Goal: Information Seeking & Learning: Learn about a topic

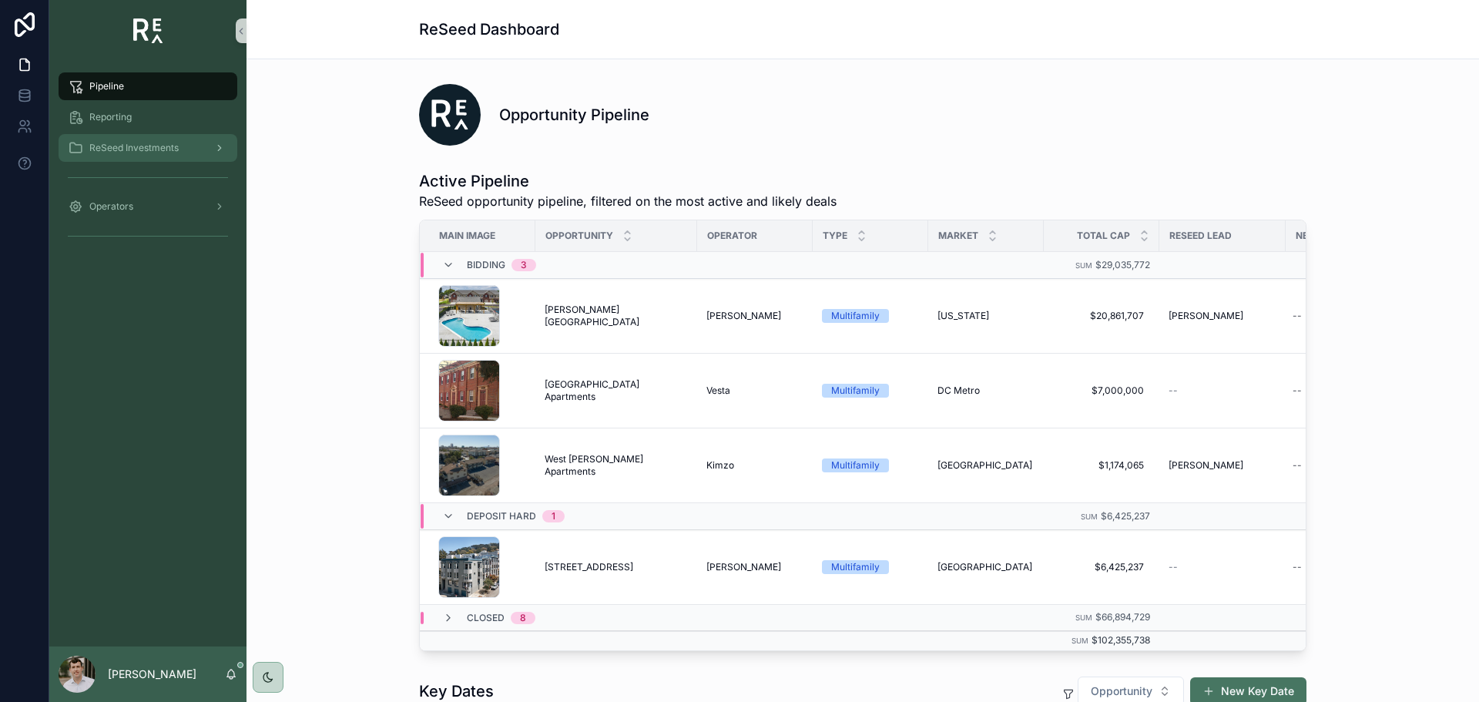
click at [127, 146] on span "ReSeed Investments" at bounding box center [133, 148] width 89 height 12
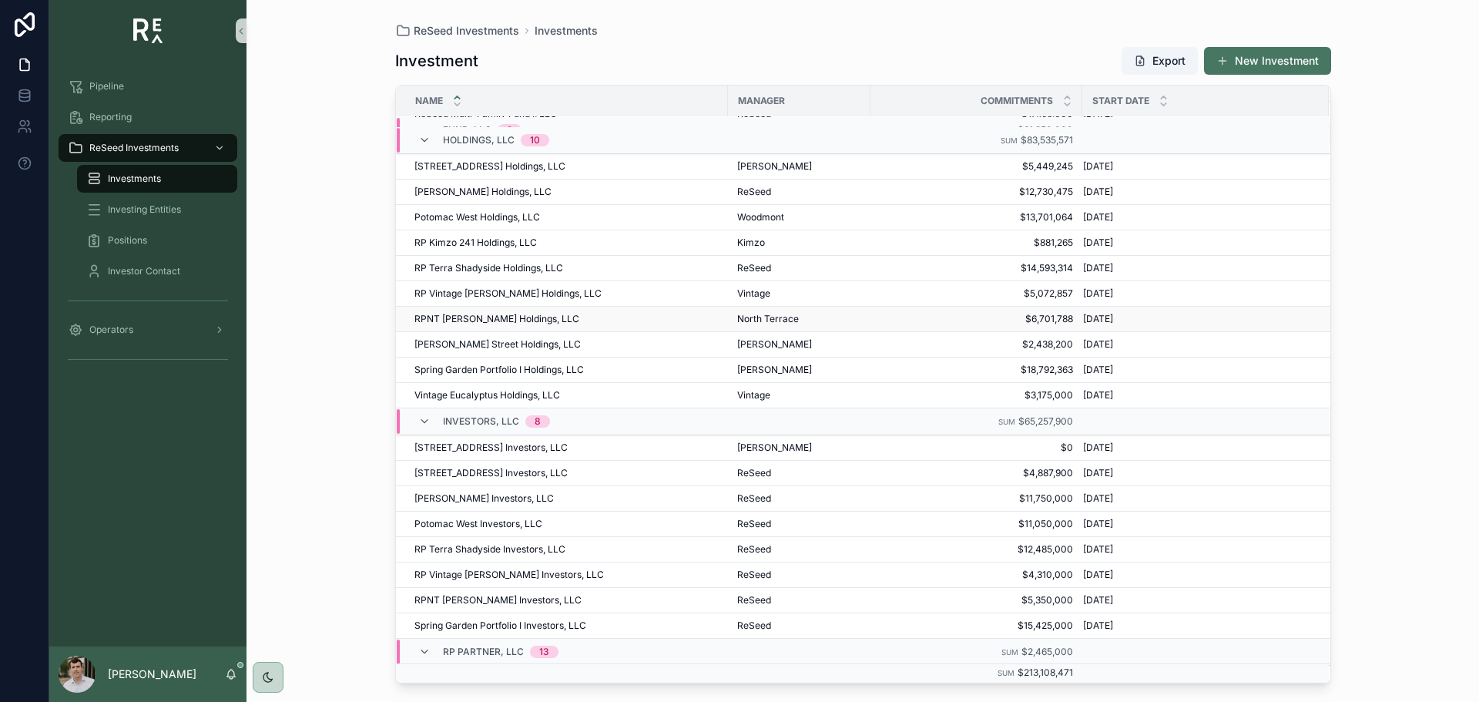
scroll to position [77, 0]
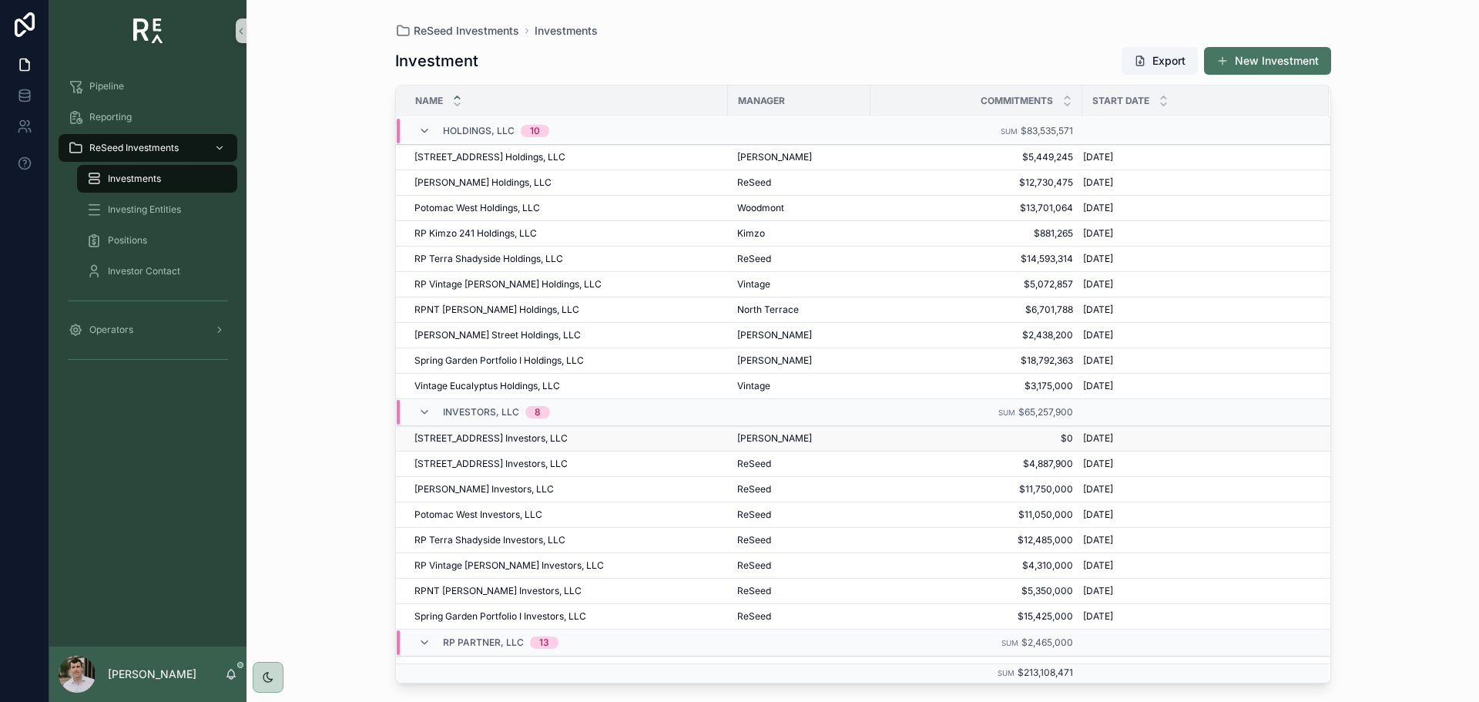
click at [466, 435] on span "[STREET_ADDRESS] Investors, LLC" at bounding box center [490, 438] width 153 height 12
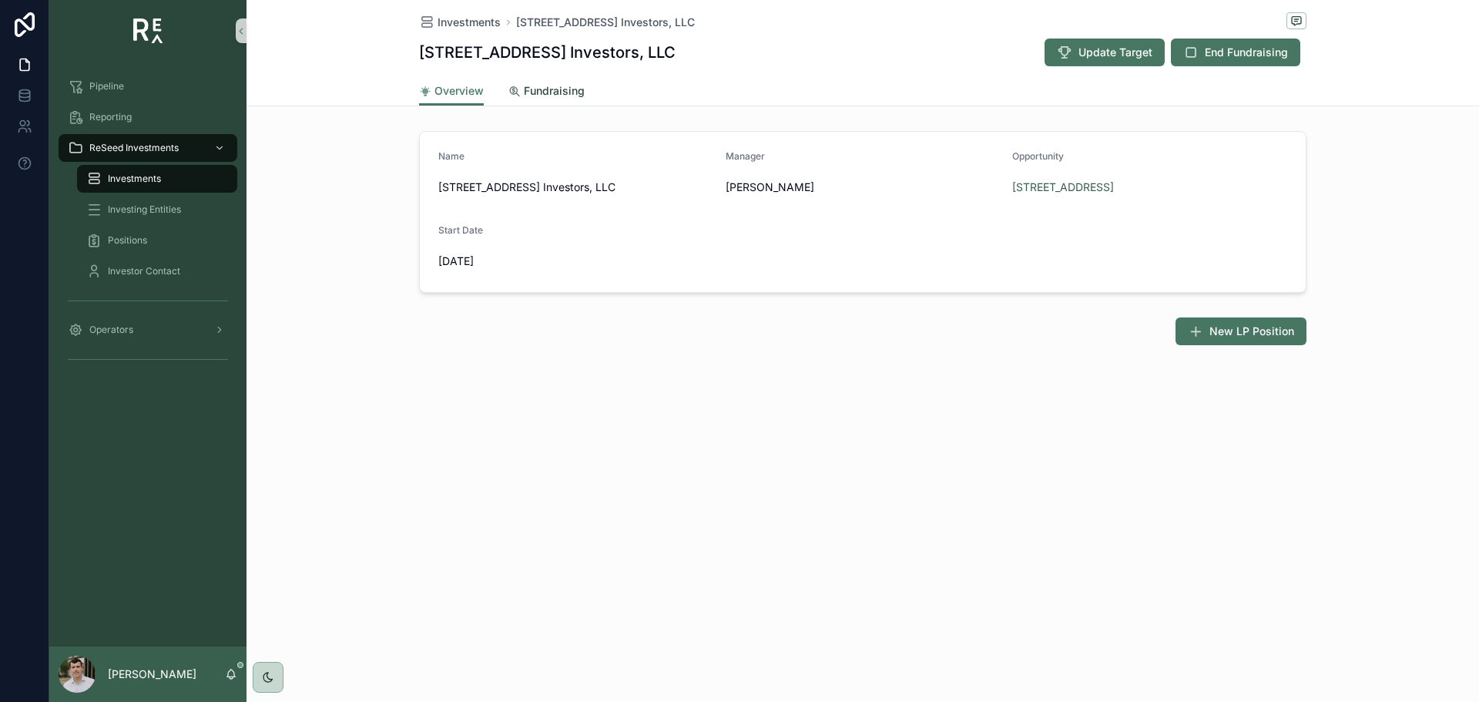
click at [565, 95] on span "Fundraising" at bounding box center [554, 90] width 61 height 15
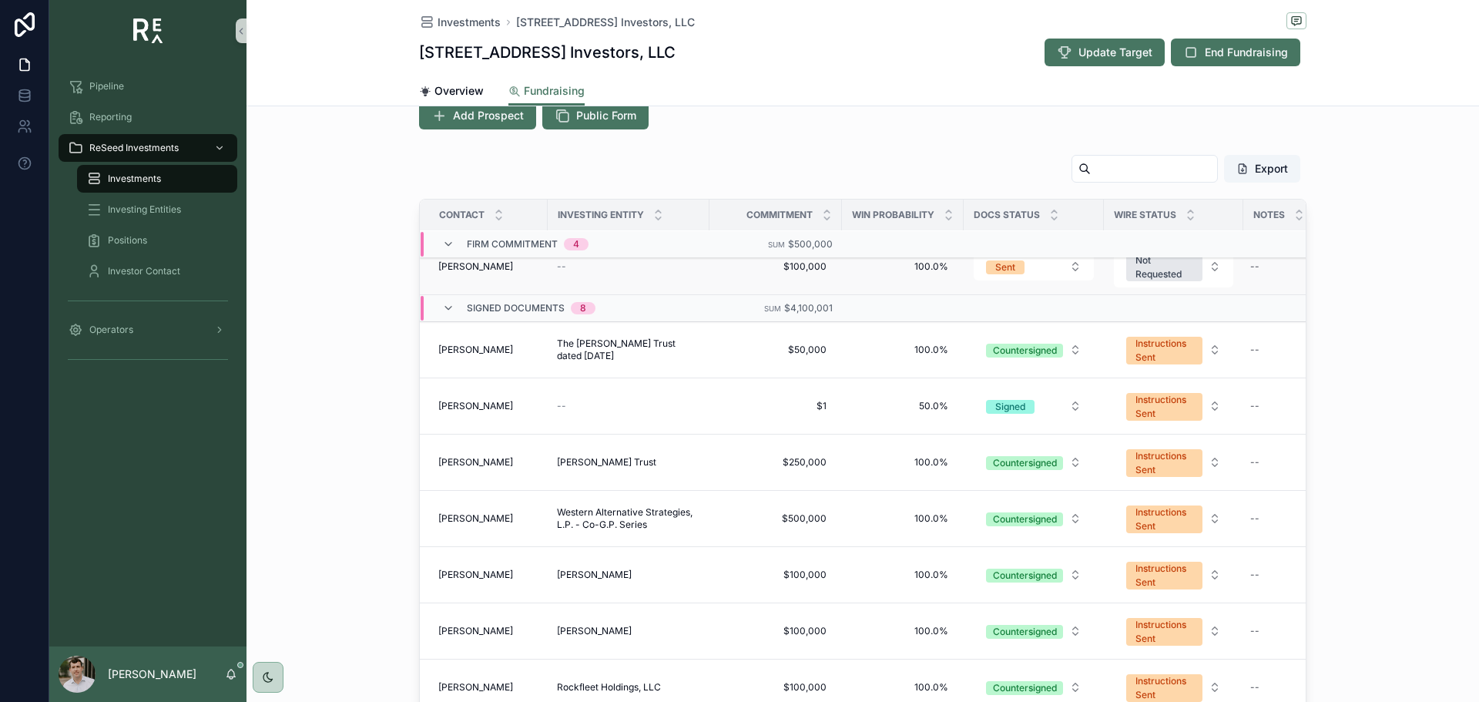
scroll to position [462, 0]
